Goal: Task Accomplishment & Management: Manage account settings

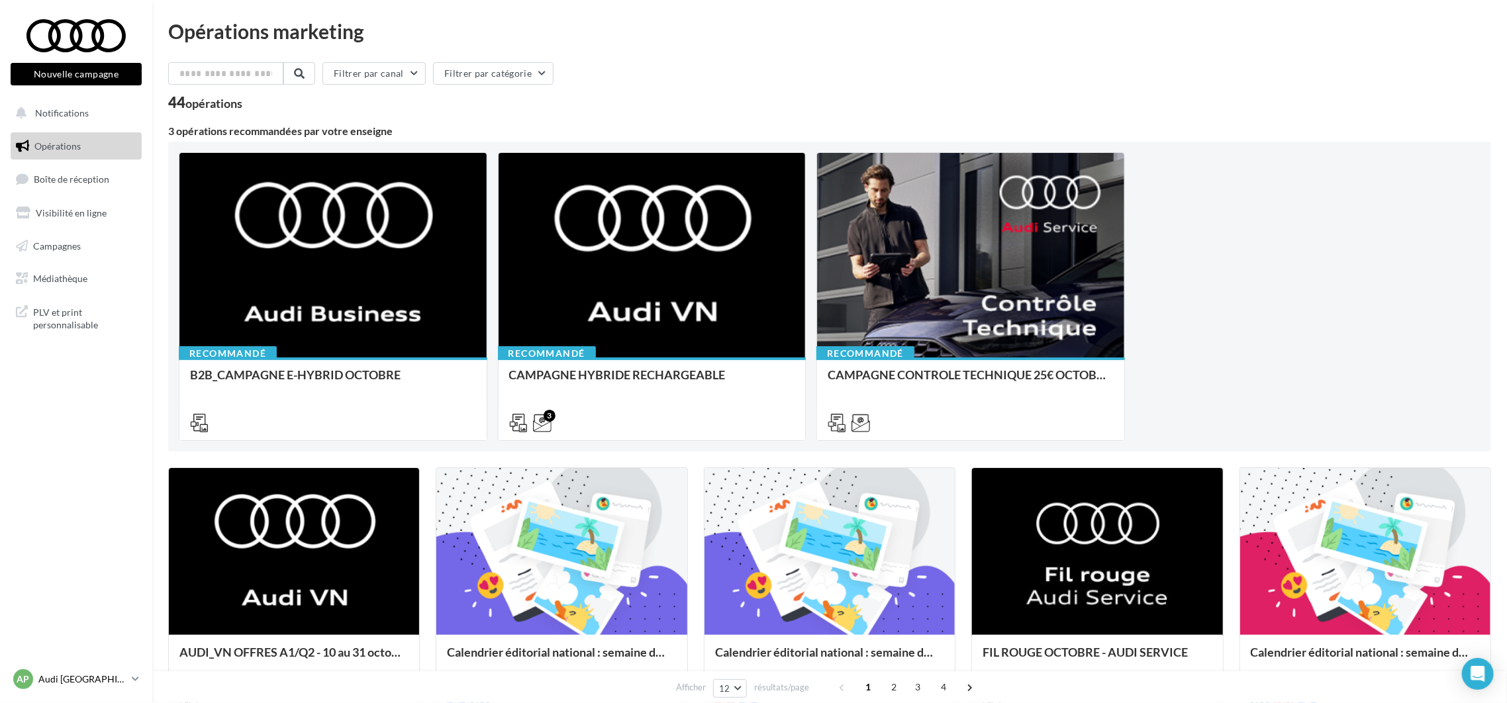
click at [122, 679] on p "Audi [GEOGRAPHIC_DATA] 16" at bounding box center [82, 679] width 88 height 13
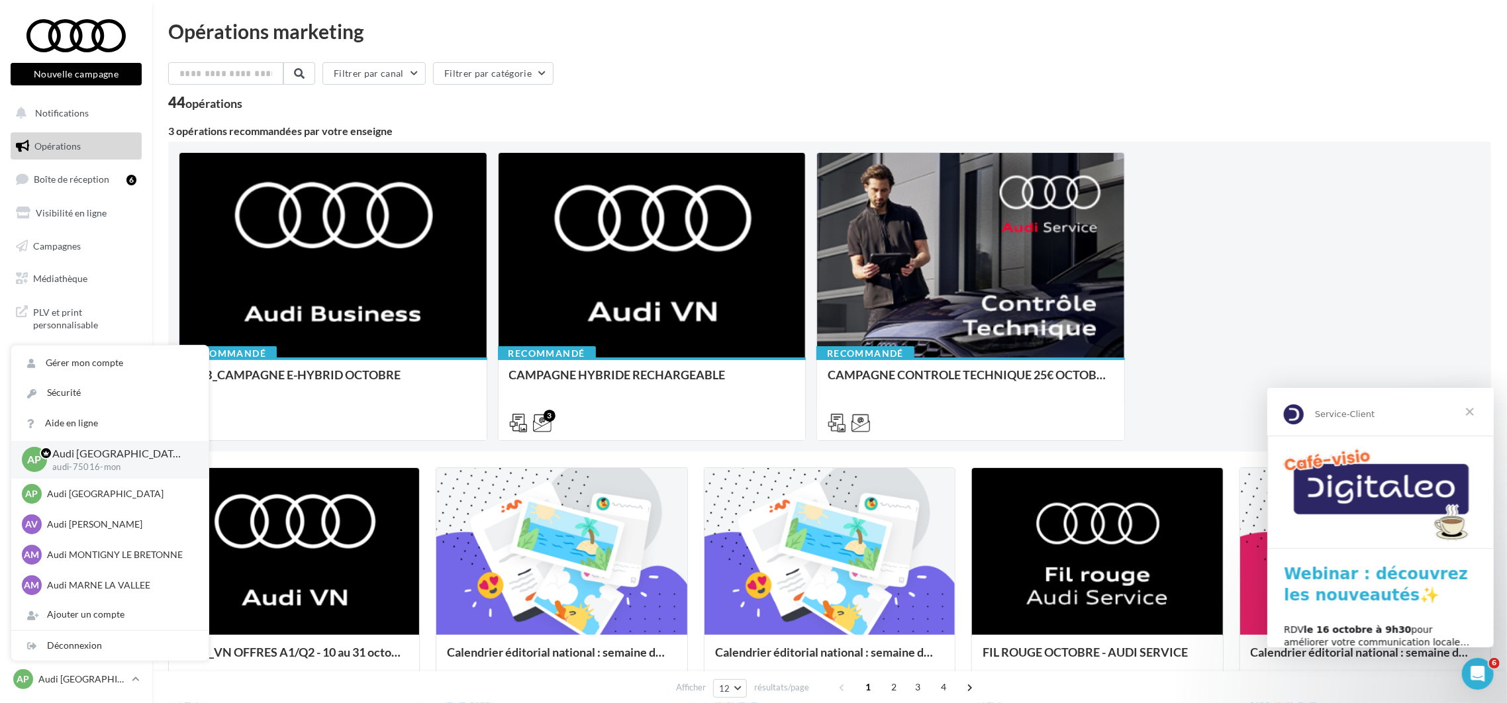
click at [1477, 414] on span "Fermer" at bounding box center [1469, 411] width 48 height 48
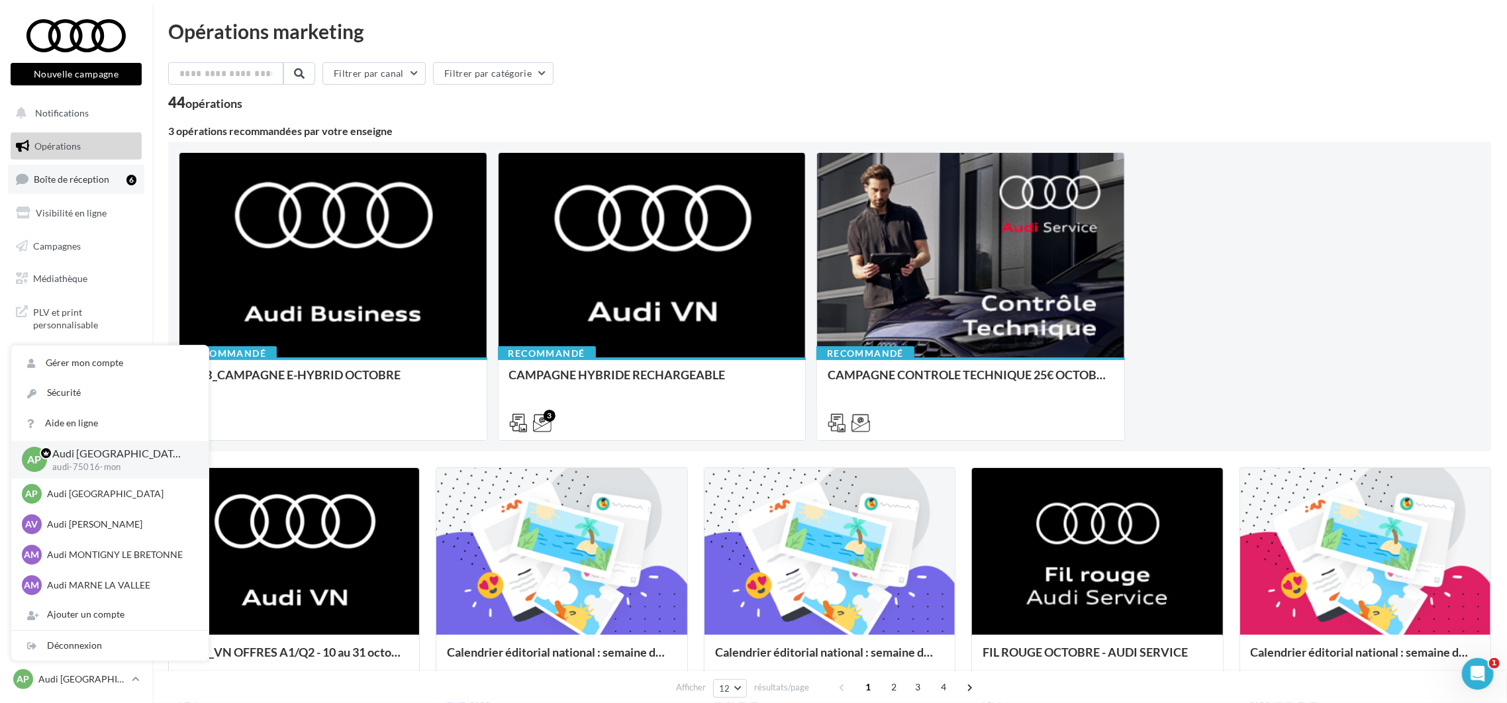
click at [93, 182] on span "Boîte de réception" at bounding box center [71, 178] width 75 height 11
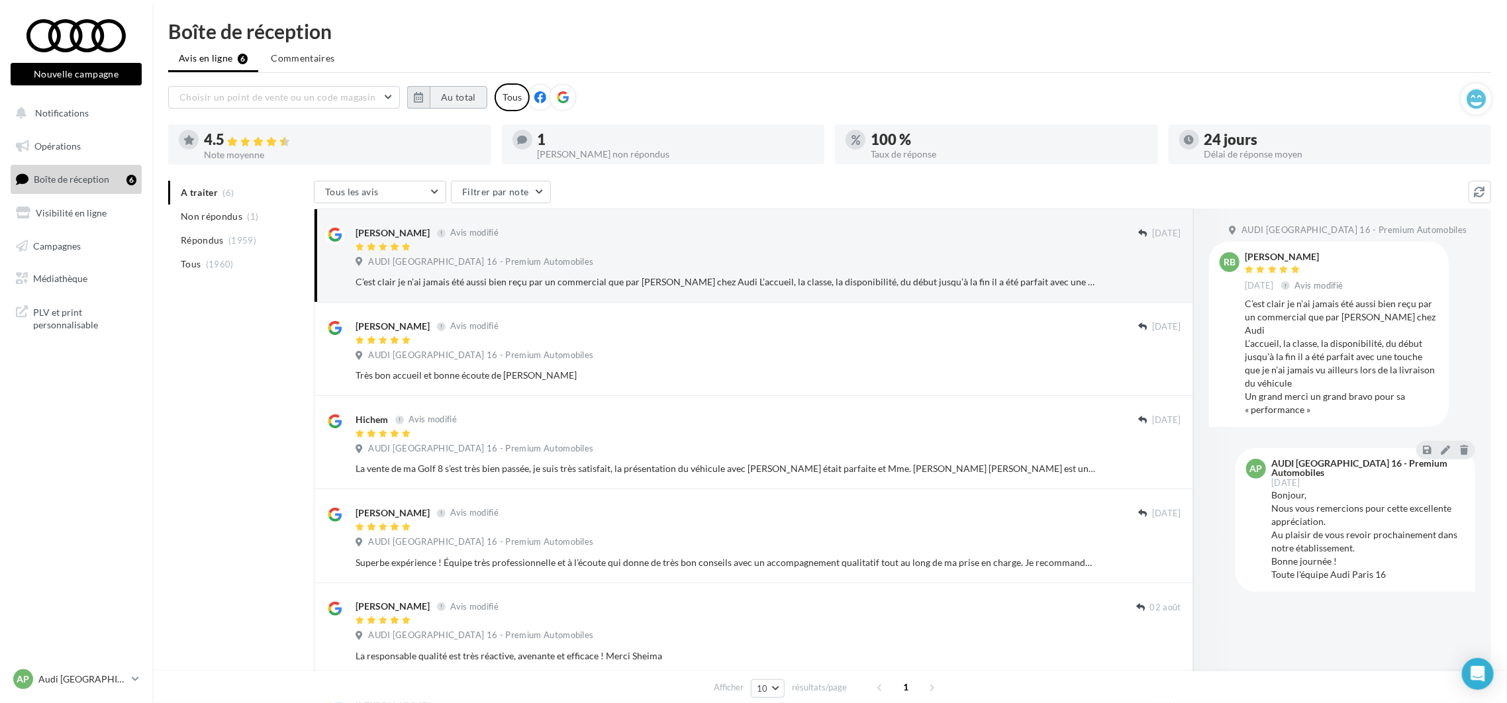
click at [456, 96] on button "Au total" at bounding box center [459, 97] width 58 height 23
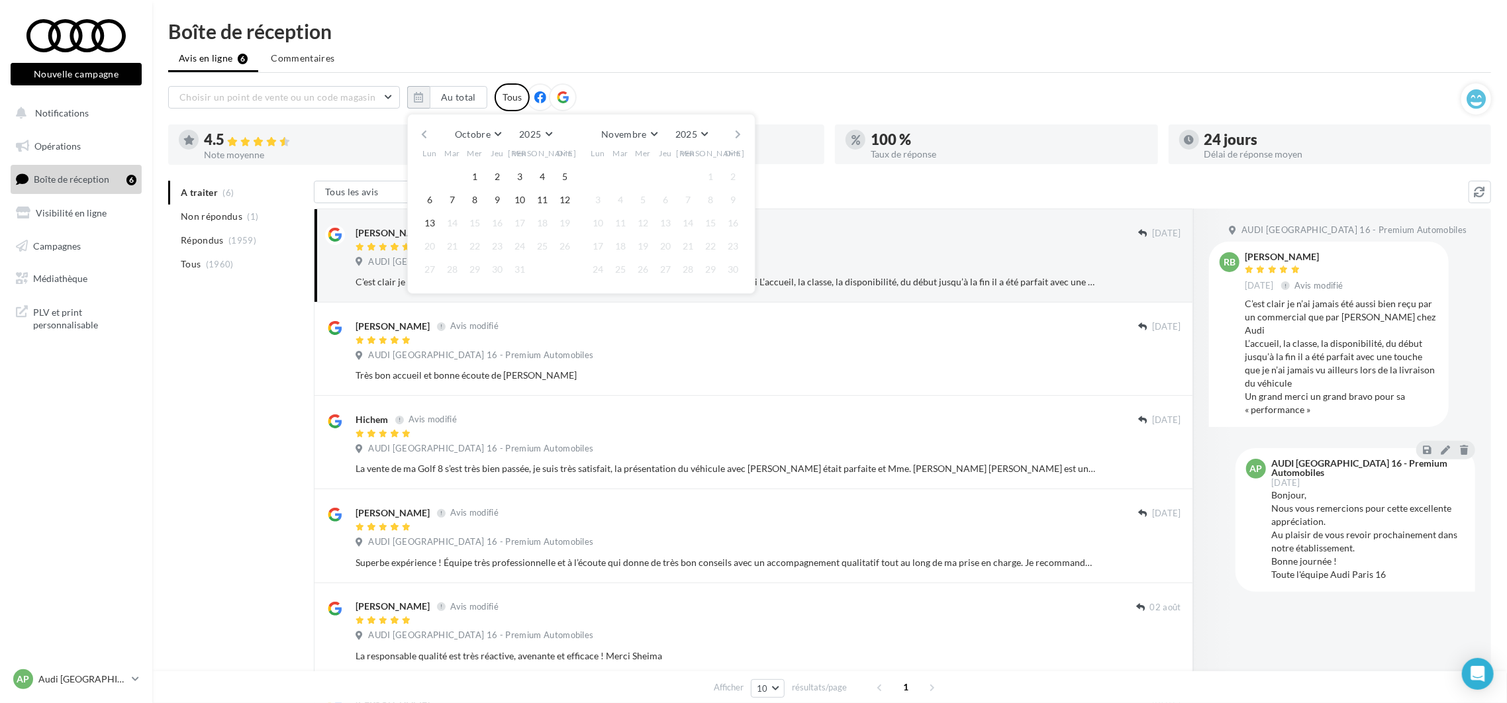
click at [424, 134] on button "button" at bounding box center [423, 134] width 11 height 19
click at [422, 134] on button "button" at bounding box center [423, 134] width 11 height 19
click at [452, 175] on button "1" at bounding box center [452, 177] width 20 height 20
click at [737, 136] on button "button" at bounding box center [738, 134] width 11 height 19
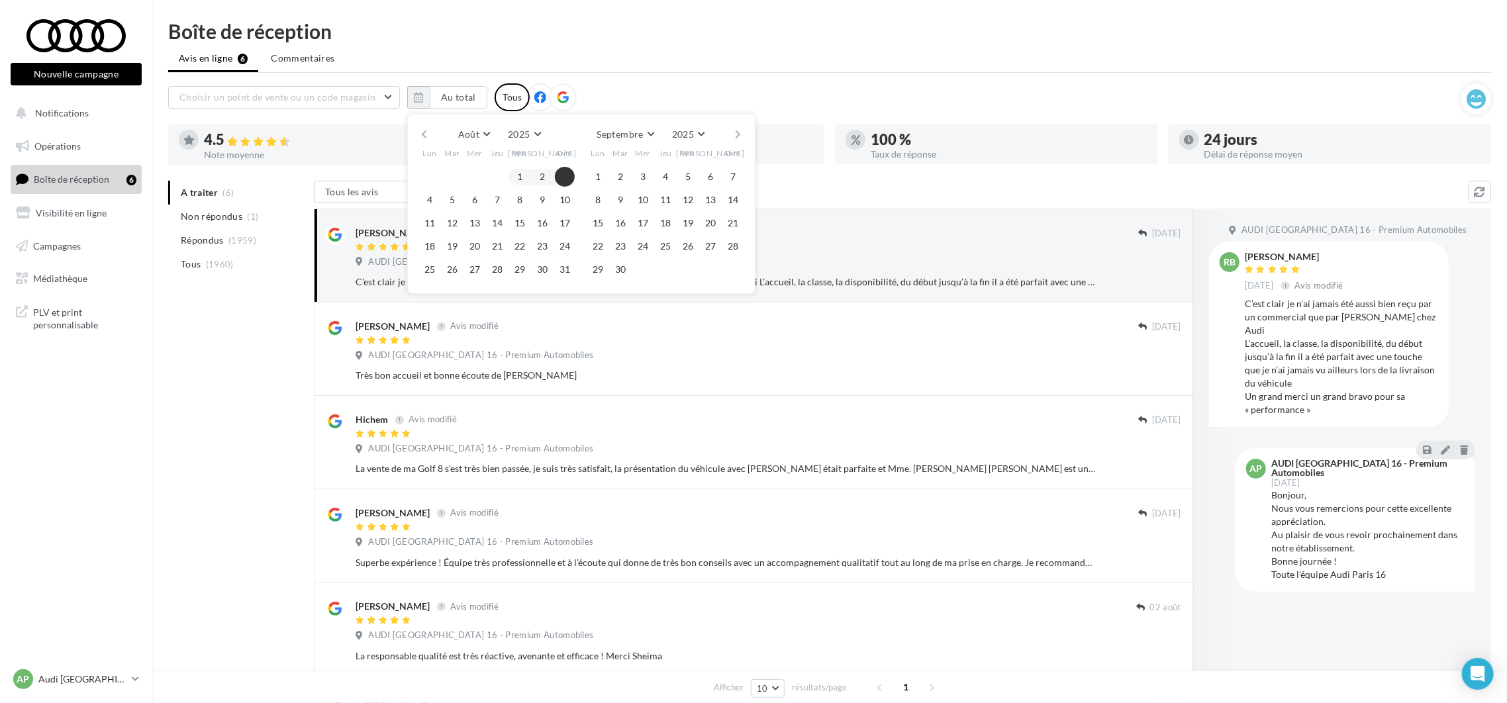
click at [737, 136] on button "button" at bounding box center [738, 134] width 11 height 19
click at [426, 132] on button "button" at bounding box center [423, 134] width 11 height 19
click at [598, 225] on button "13" at bounding box center [598, 223] width 20 height 20
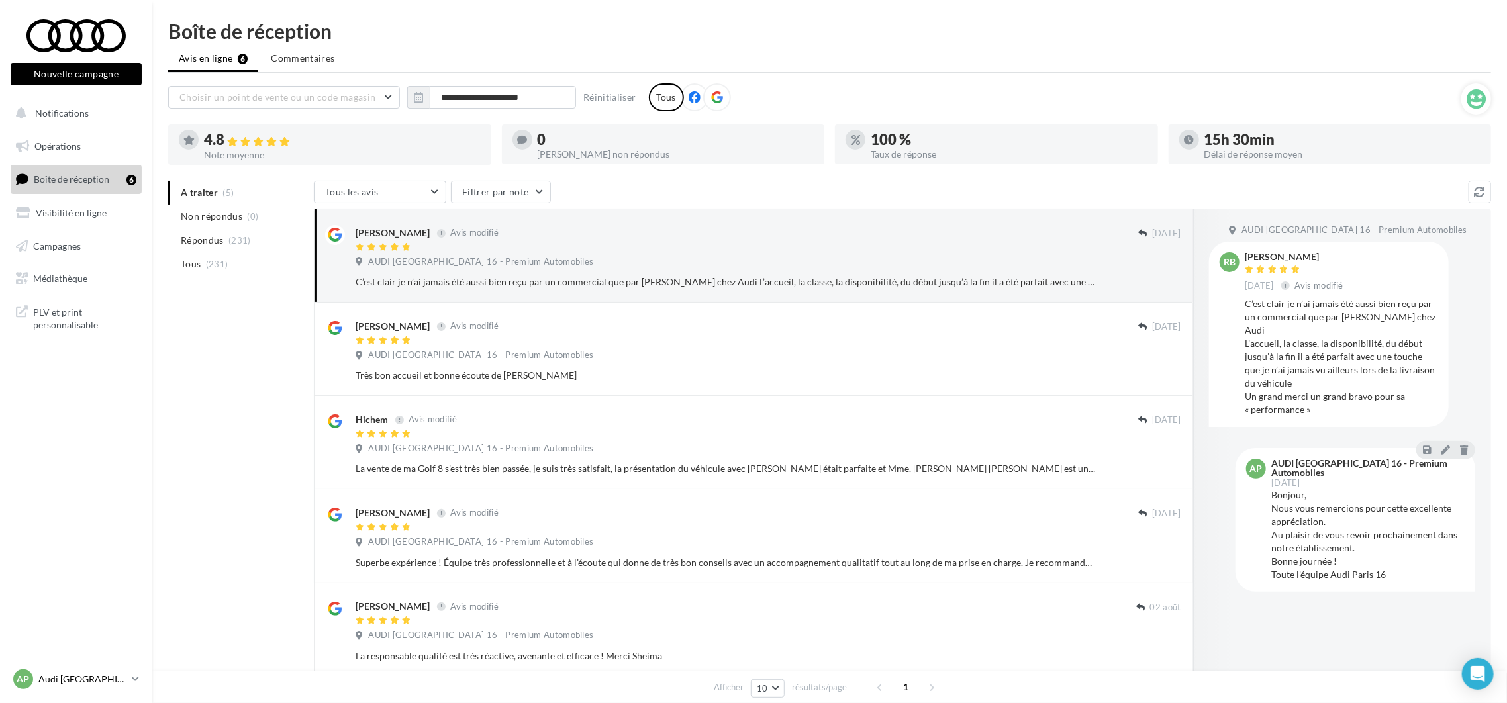
click at [126, 684] on p "Audi [GEOGRAPHIC_DATA] 16" at bounding box center [82, 679] width 88 height 13
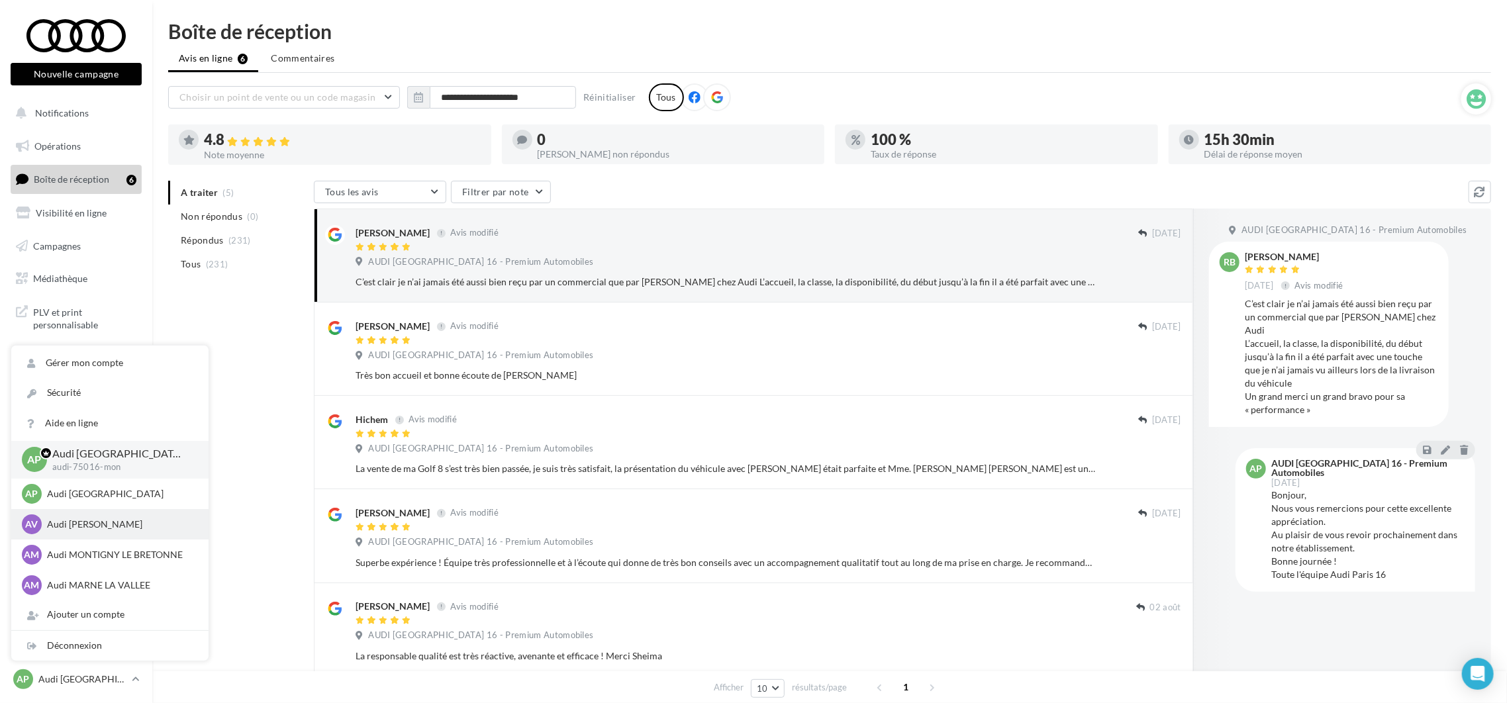
click at [104, 521] on p "Audi [PERSON_NAME]" at bounding box center [120, 524] width 146 height 13
